Goal: Navigation & Orientation: Find specific page/section

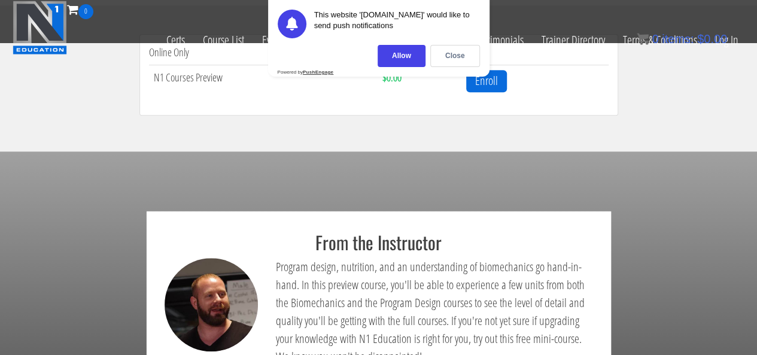
scroll to position [406, 0]
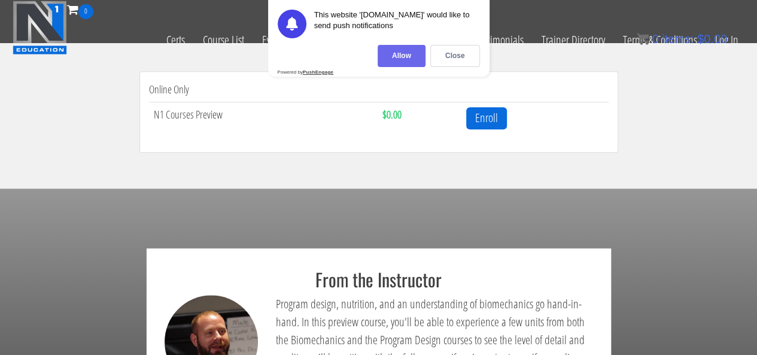
click at [407, 53] on div "Allow" at bounding box center [401, 56] width 48 height 22
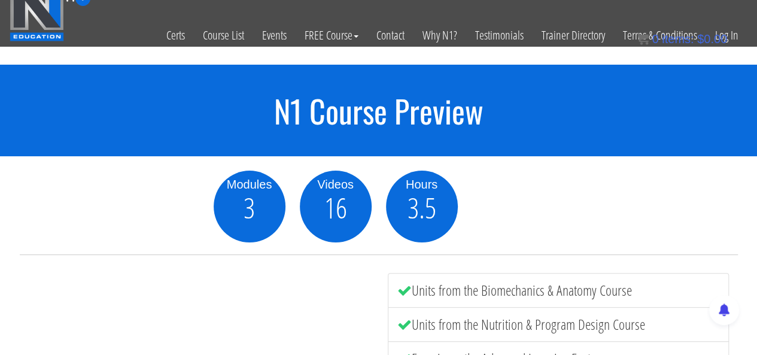
scroll to position [0, 0]
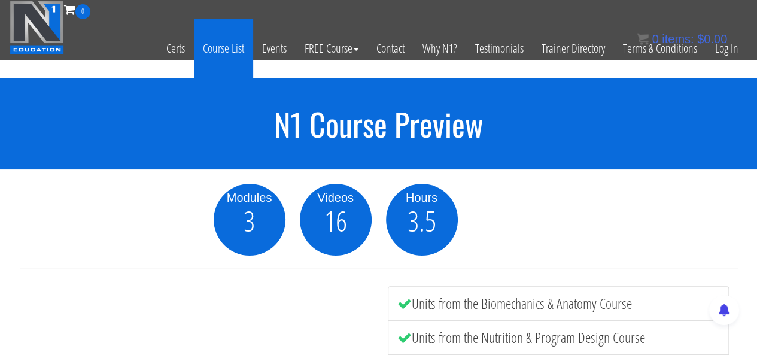
click at [222, 44] on link "Course List" at bounding box center [223, 48] width 59 height 59
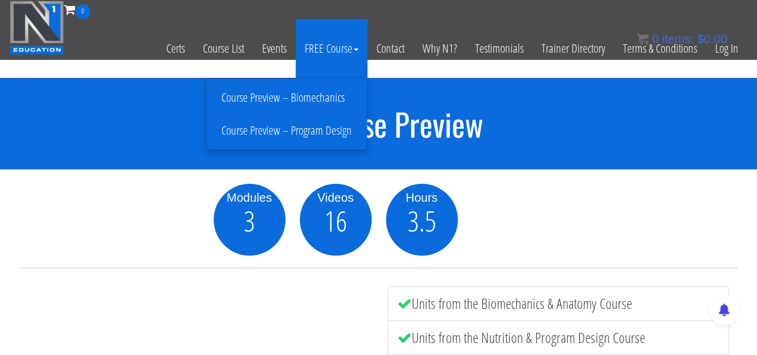
click at [354, 50] on span at bounding box center [356, 49] width 5 height 2
click at [359, 48] on link "FREE Course" at bounding box center [332, 48] width 72 height 59
click at [358, 49] on link "FREE Course" at bounding box center [332, 48] width 72 height 59
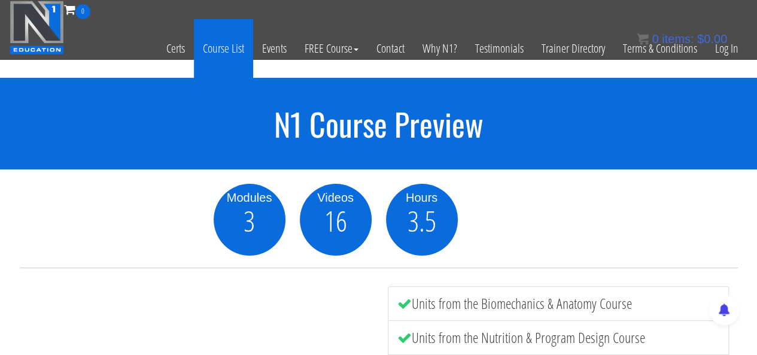
click at [242, 51] on link "Course List" at bounding box center [223, 48] width 59 height 59
